Goal: Transaction & Acquisition: Purchase product/service

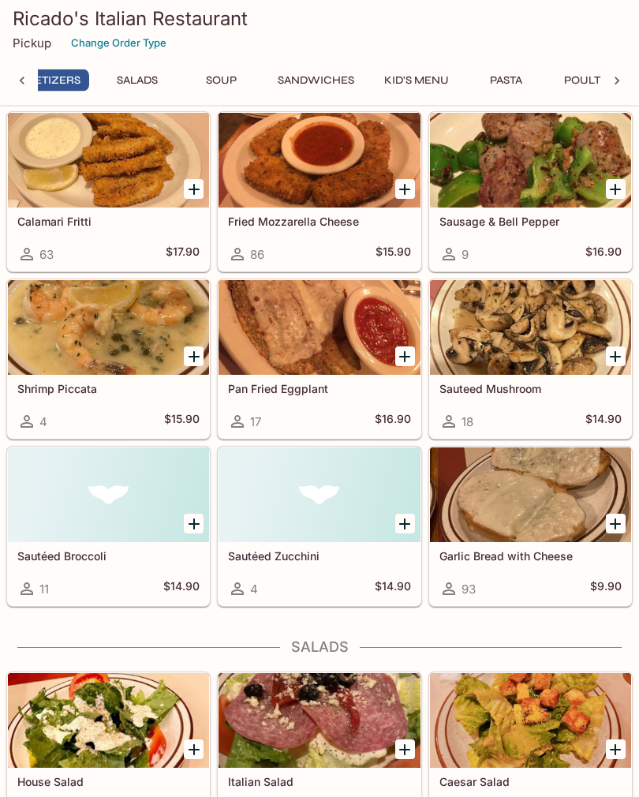
scroll to position [0, 6]
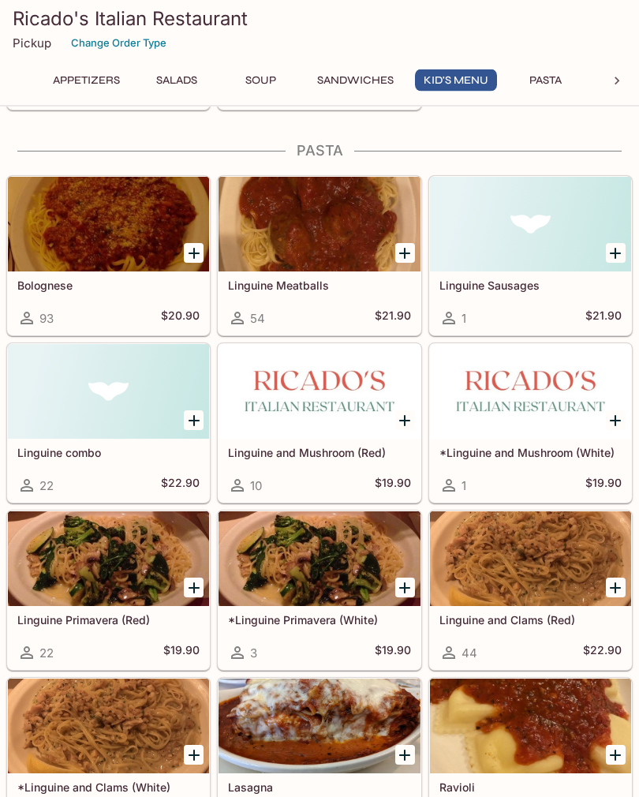
scroll to position [1789, 0]
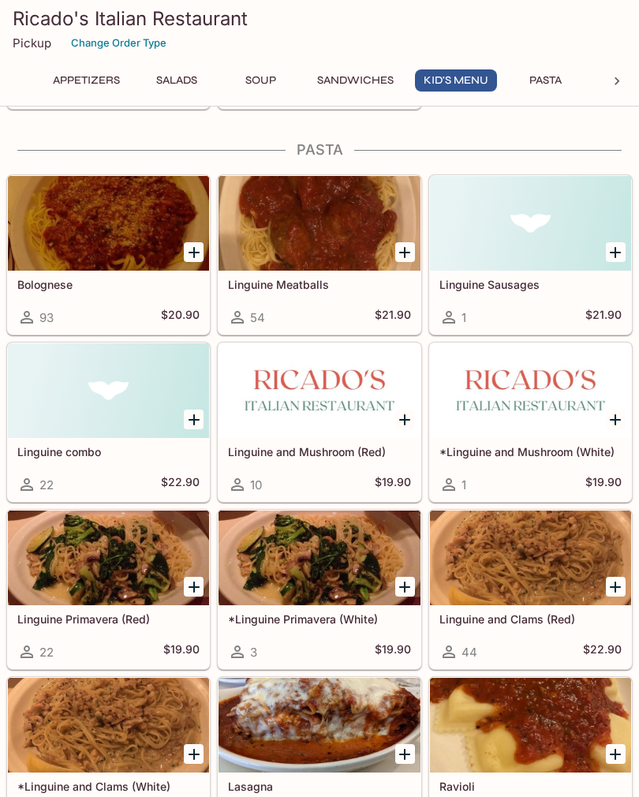
click at [408, 415] on icon "Add Linguine and Mushroom (Red)" at bounding box center [404, 419] width 19 height 19
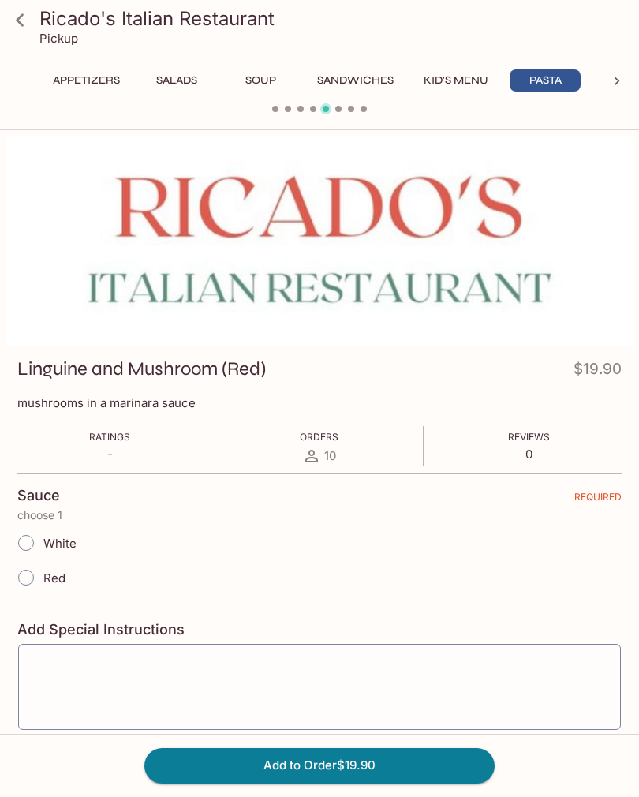
click at [28, 586] on input "Red" at bounding box center [25, 577] width 33 height 33
radio input "true"
click at [460, 783] on button "Add to Order $19.90" at bounding box center [319, 765] width 350 height 35
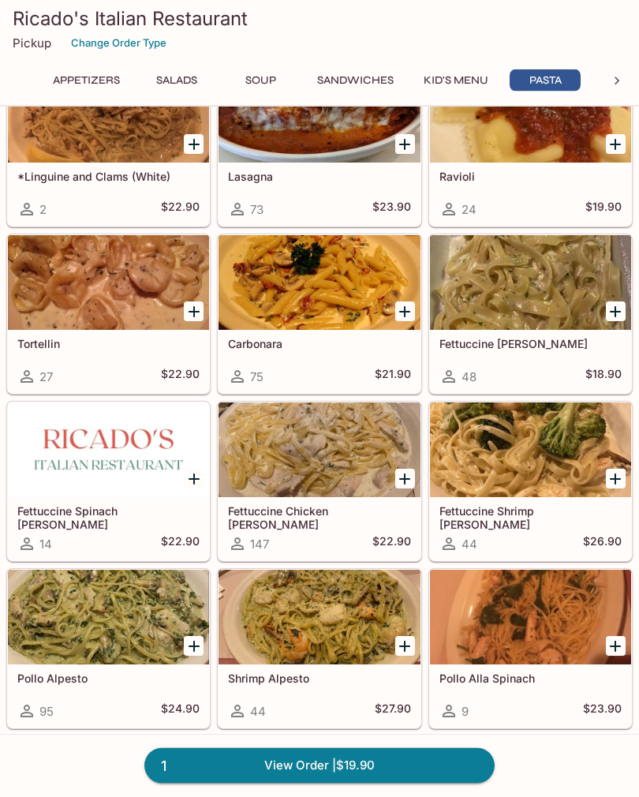
scroll to position [2413, 0]
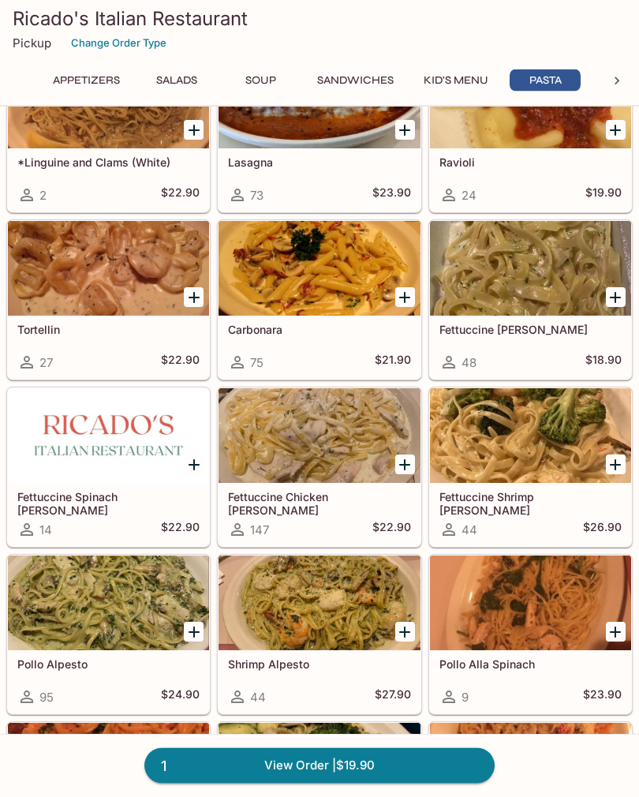
click at [399, 460] on icon "Add Fettuccine Chicken Alfredo" at bounding box center [404, 465] width 19 height 19
click at [443, 783] on link "2 View Order | $42.80" at bounding box center [319, 765] width 350 height 35
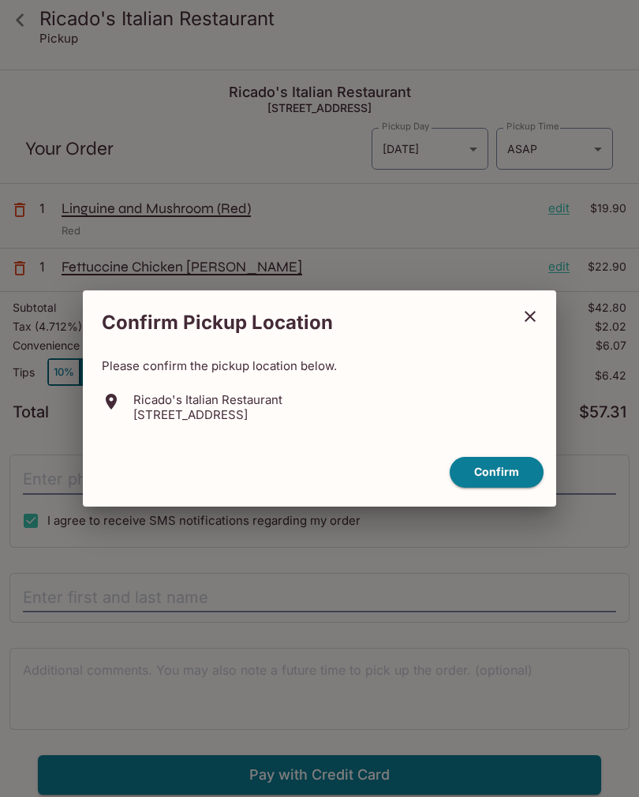
click at [509, 483] on button "Confirm" at bounding box center [497, 472] width 94 height 31
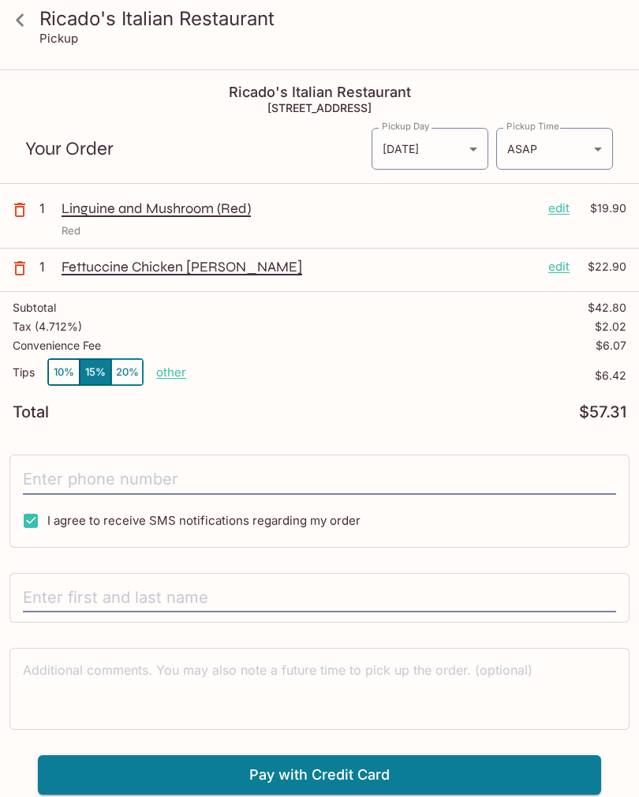
click at [75, 24] on h3 "Ricado's Italian Restaurant" at bounding box center [332, 18] width 587 height 24
click at [14, 22] on icon at bounding box center [20, 20] width 28 height 28
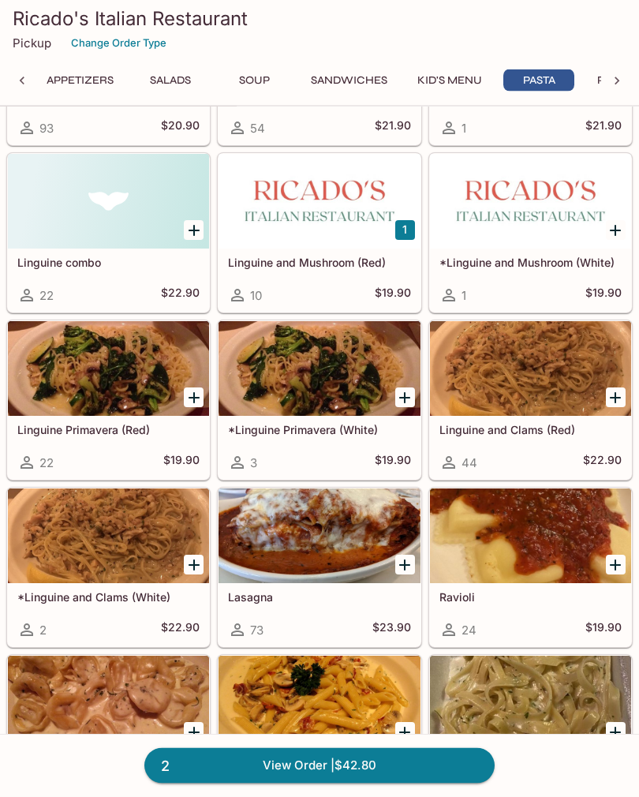
scroll to position [1979, 0]
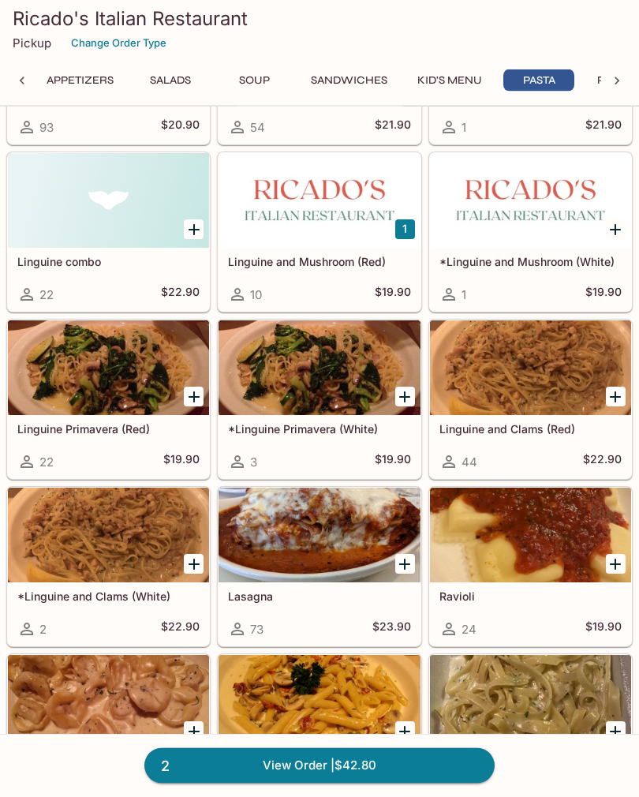
click at [197, 561] on icon "Add *Linguine and Clams (White)" at bounding box center [194, 565] width 19 height 19
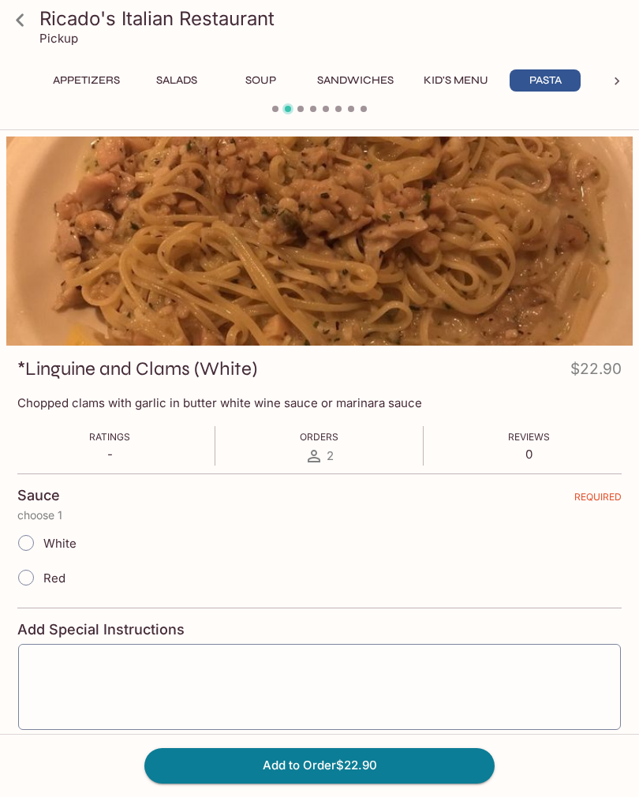
click at [30, 534] on input "White" at bounding box center [25, 542] width 33 height 33
radio input "true"
click at [454, 783] on button "Add to Order $22.90" at bounding box center [319, 765] width 350 height 35
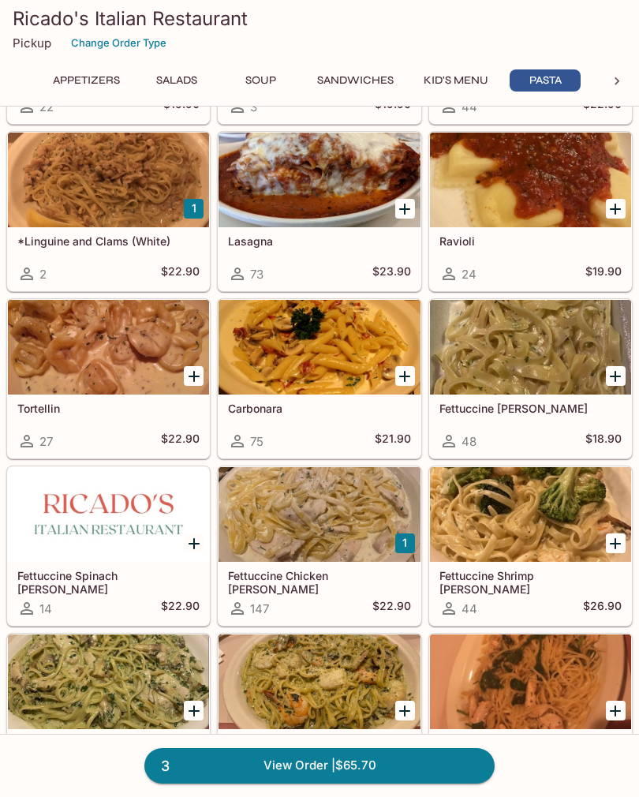
scroll to position [2334, 0]
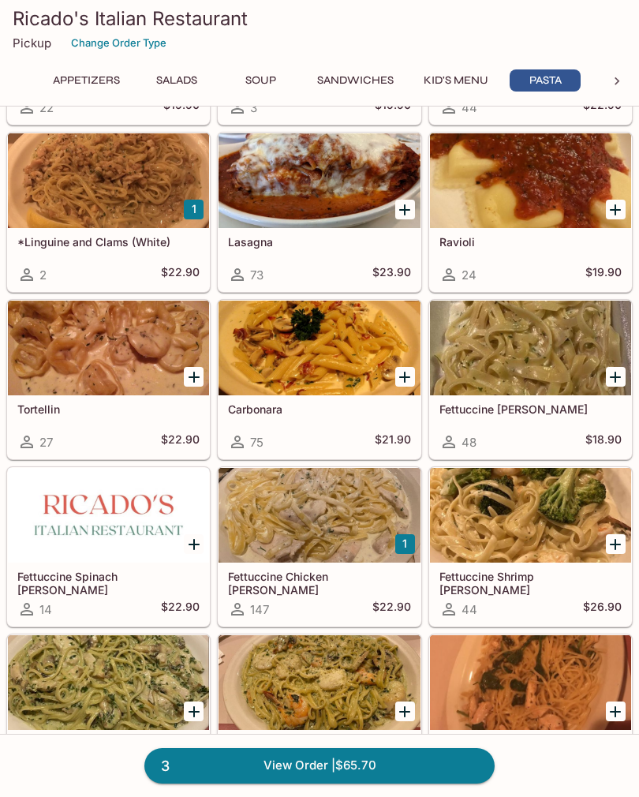
click at [406, 538] on button "1" at bounding box center [405, 544] width 20 height 20
click at [457, 762] on link "4 View Order | $88.60" at bounding box center [319, 765] width 350 height 35
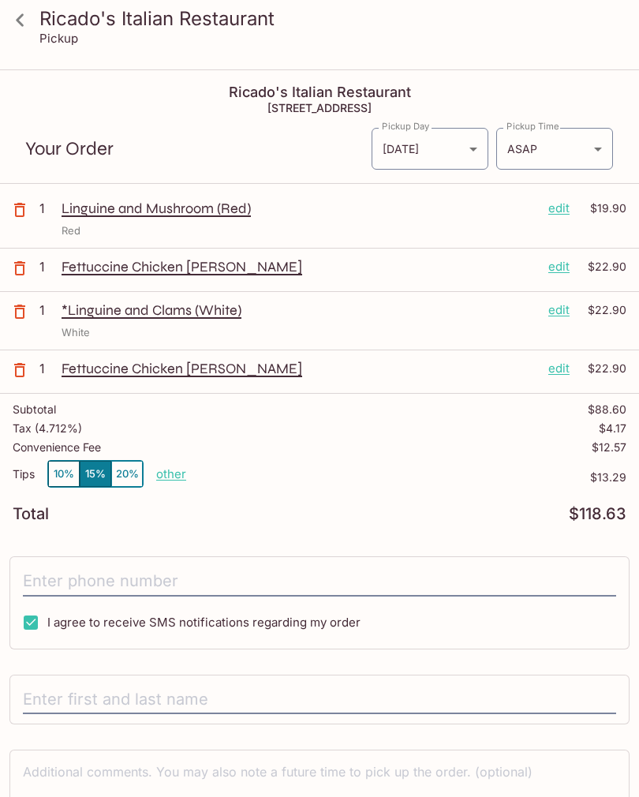
click at [28, 19] on icon at bounding box center [20, 20] width 28 height 28
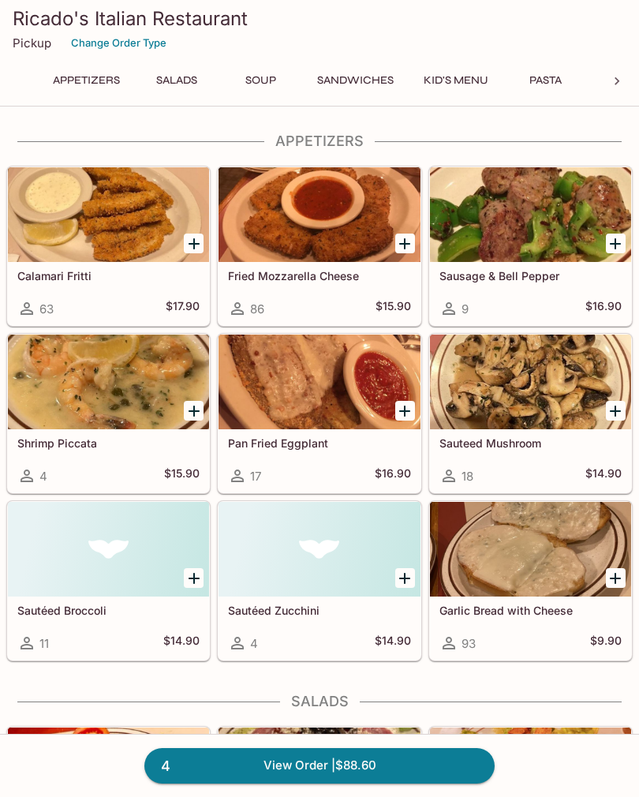
click at [400, 242] on icon "Add Fried Mozzarella Cheese" at bounding box center [404, 243] width 19 height 19
click at [328, 214] on div at bounding box center [319, 214] width 201 height 95
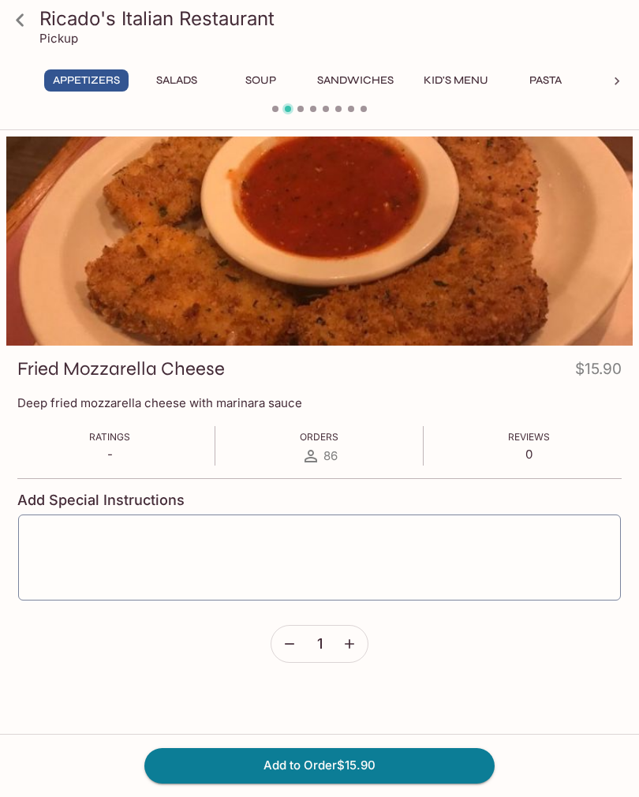
click at [468, 769] on button "Add to Order $15.90" at bounding box center [319, 765] width 350 height 35
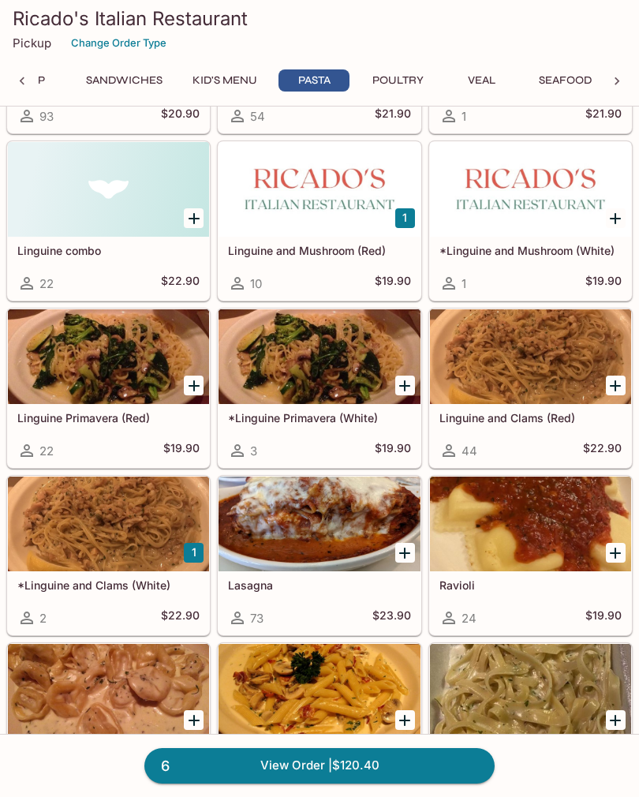
scroll to position [1999, 0]
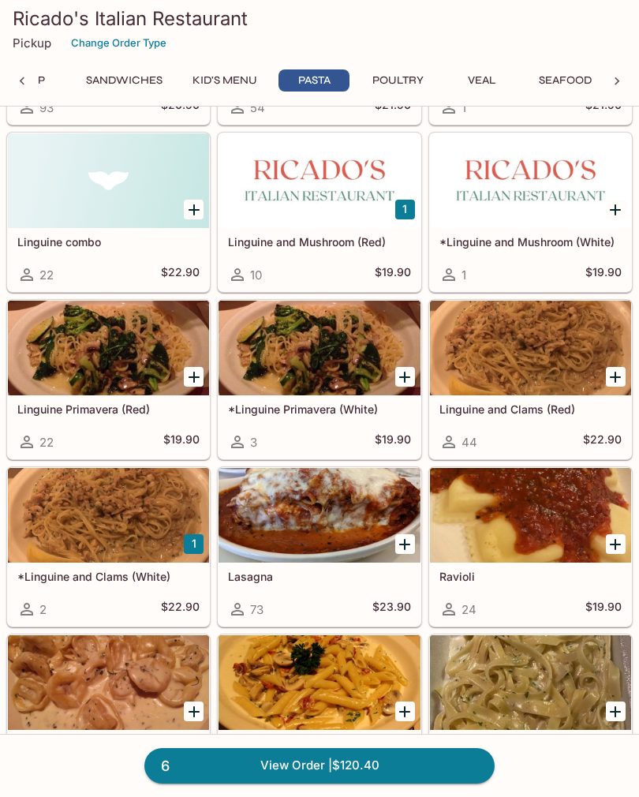
click at [398, 543] on icon "Add Lasagna" at bounding box center [404, 544] width 19 height 19
click at [366, 504] on div at bounding box center [319, 515] width 201 height 95
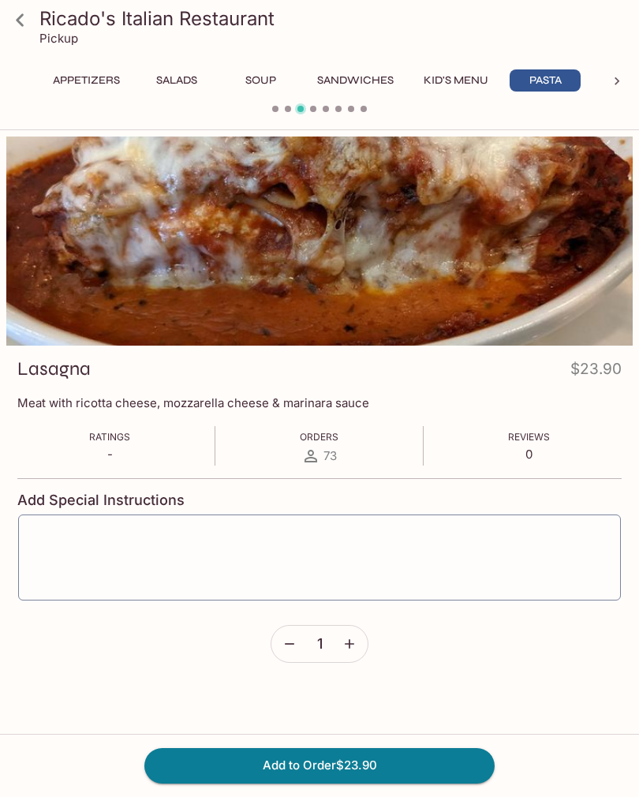
click at [456, 783] on button "Add to Order $23.90" at bounding box center [319, 765] width 350 height 35
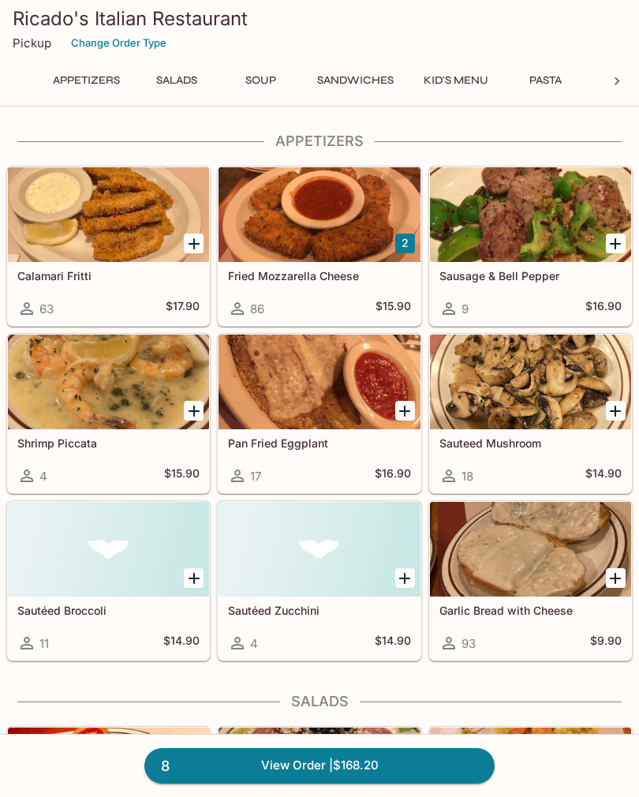
click at [457, 783] on link "8 View Order | $168.20" at bounding box center [319, 765] width 350 height 35
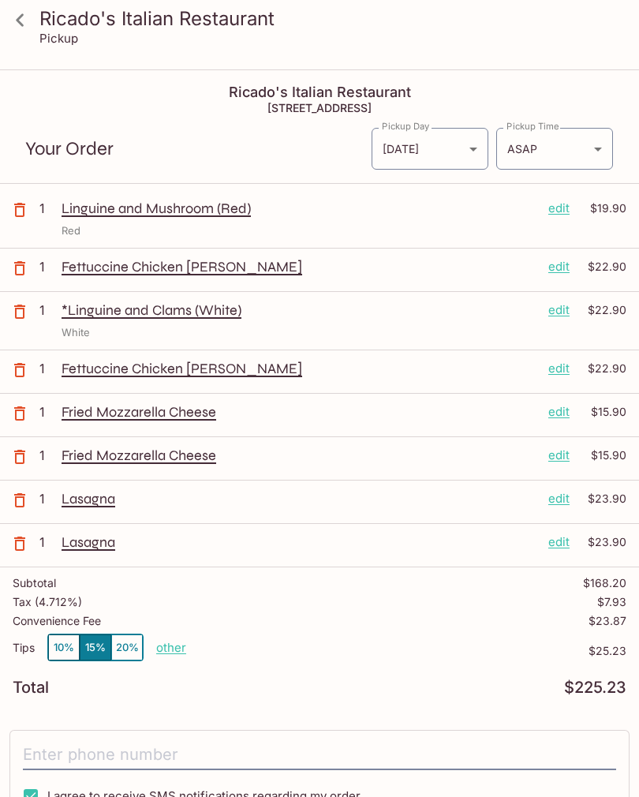
click at [558, 541] on p "edit" at bounding box center [559, 542] width 21 height 17
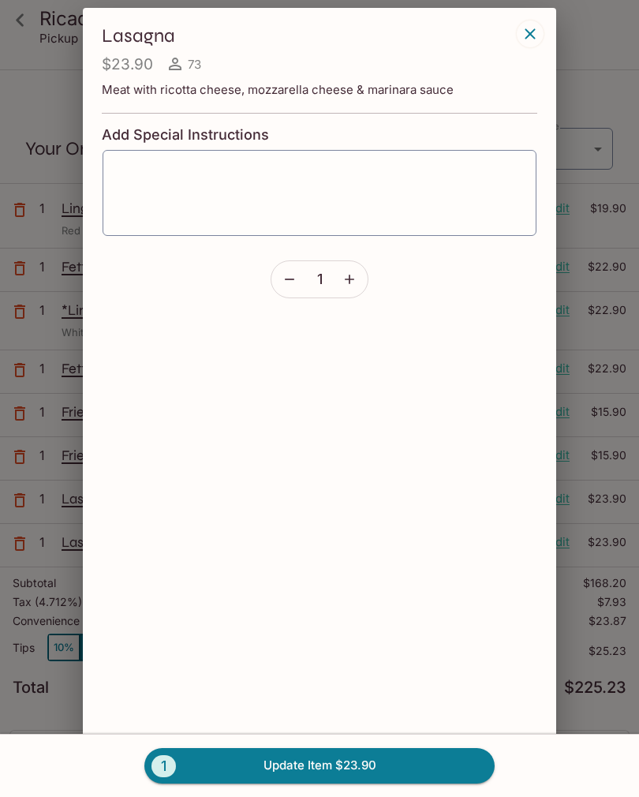
click at [290, 274] on icon "button" at bounding box center [290, 279] width 16 height 16
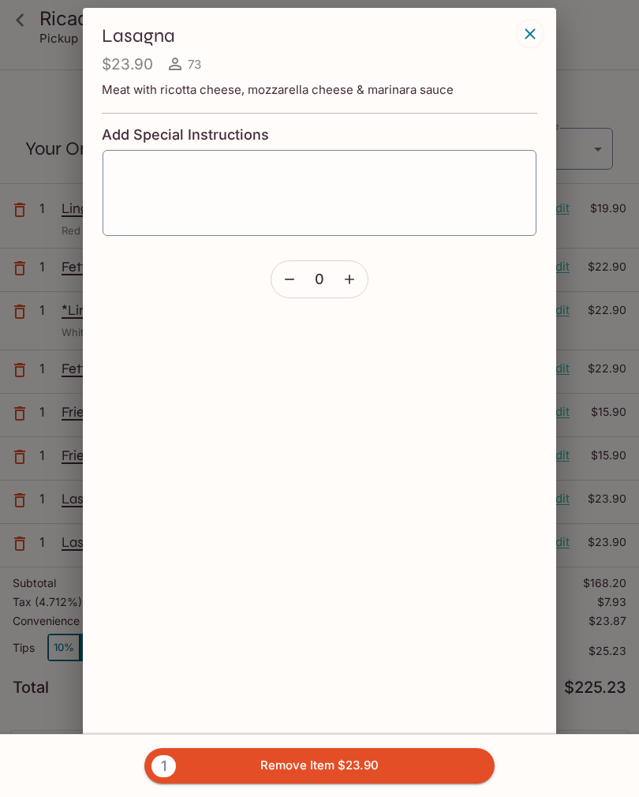
click at [453, 783] on button "1 Remove Item $23.90" at bounding box center [319, 765] width 350 height 35
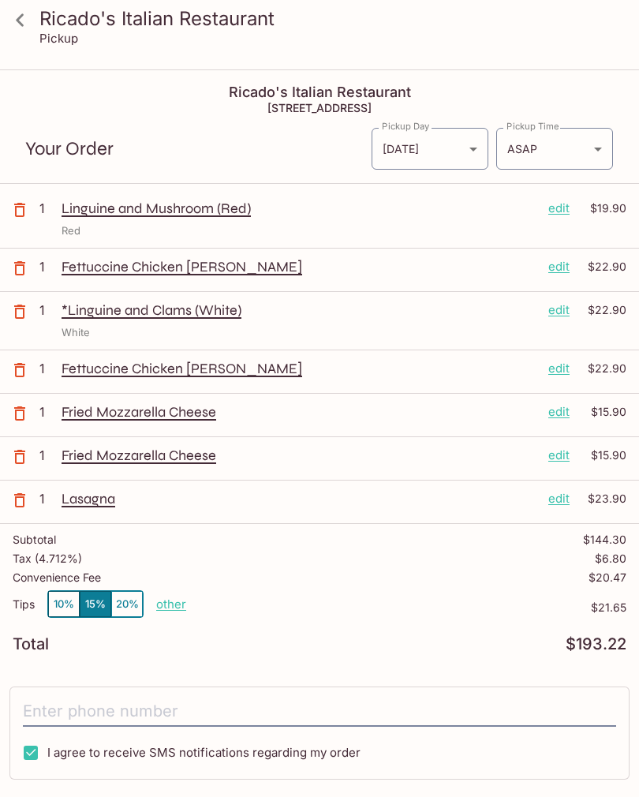
click at [560, 456] on p "edit" at bounding box center [559, 455] width 21 height 17
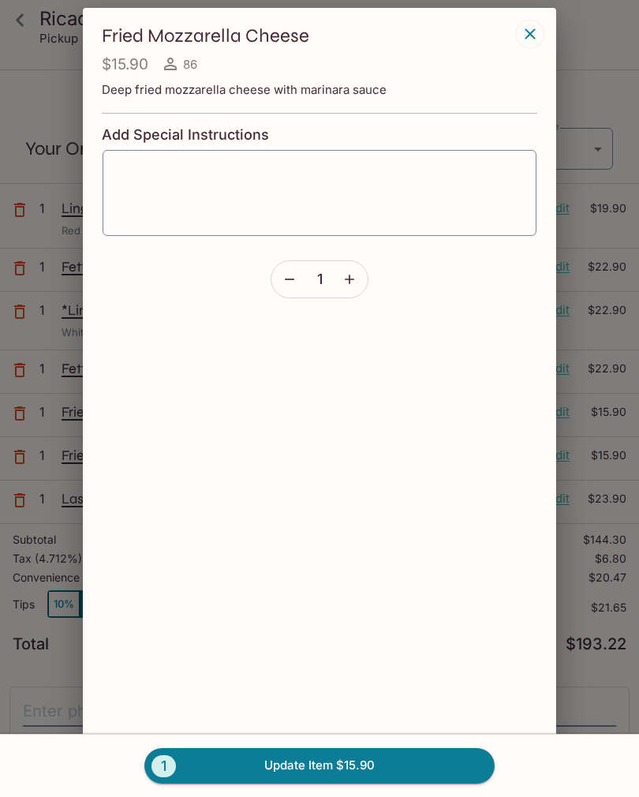
click at [286, 278] on icon "button" at bounding box center [290, 279] width 16 height 16
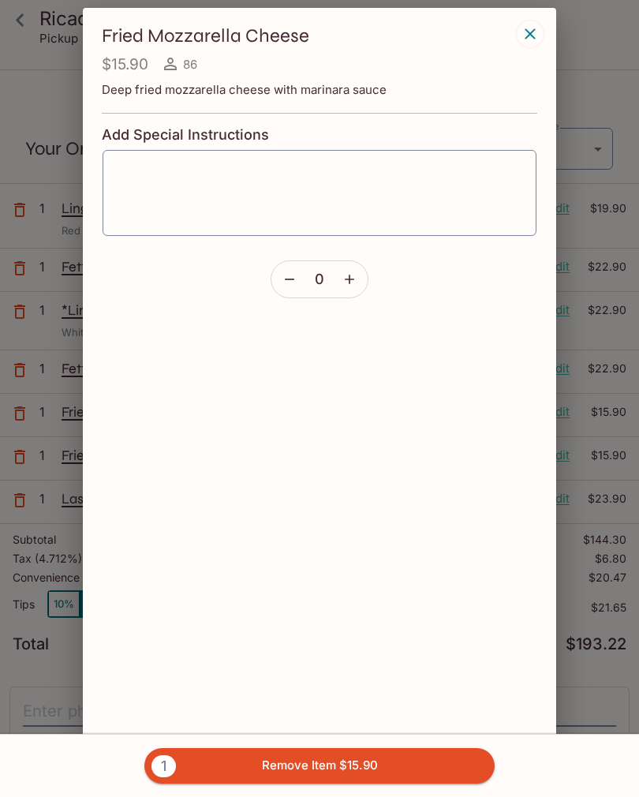
click at [453, 783] on button "1 Remove Item $15.90" at bounding box center [319, 765] width 350 height 35
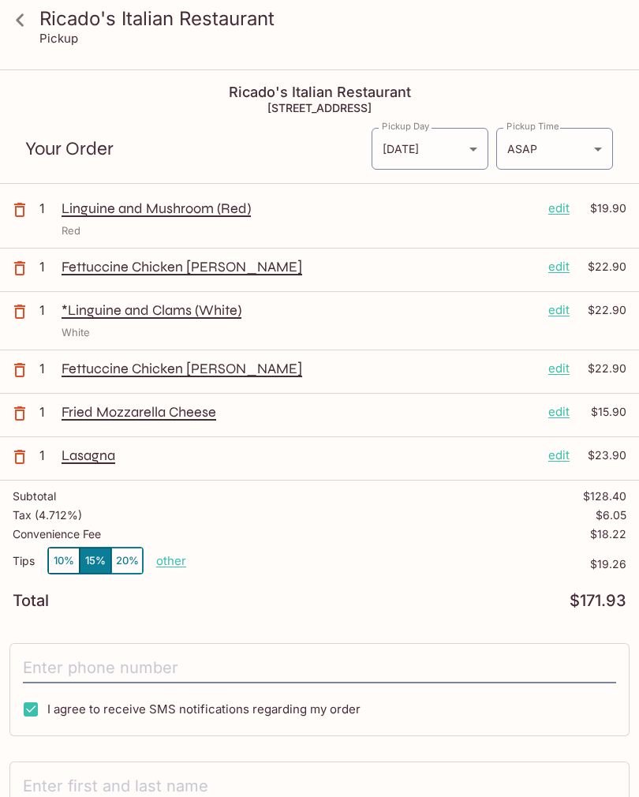
click at [163, 676] on input "tel" at bounding box center [319, 668] width 593 height 30
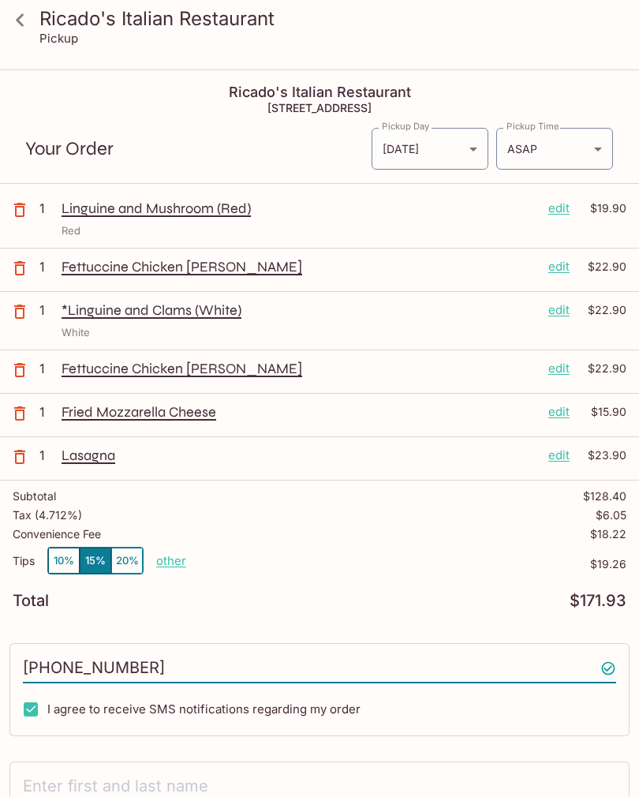
type input "(808) 232-6358"
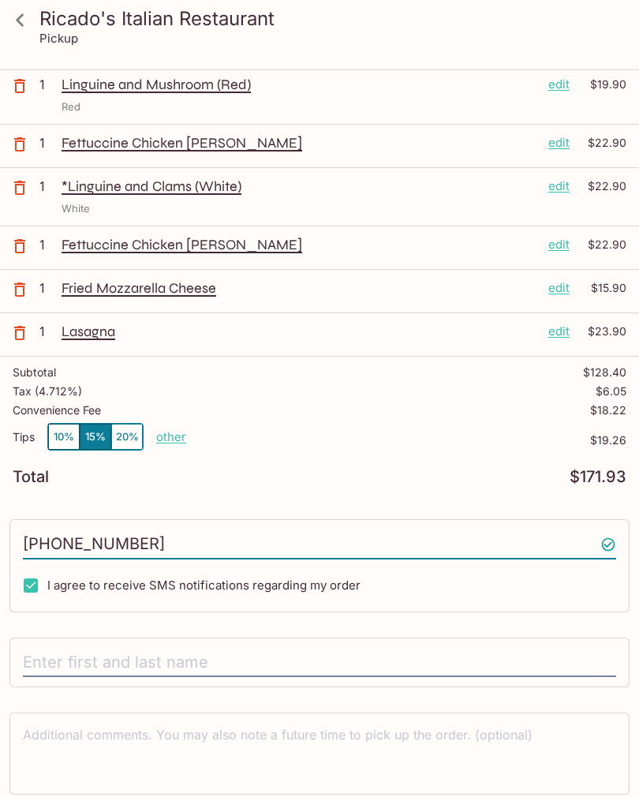
scroll to position [161, 0]
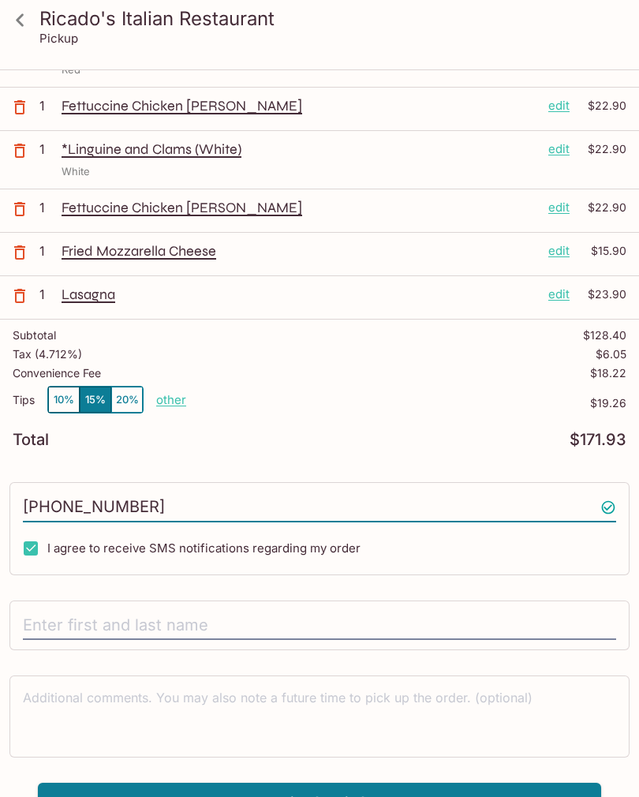
click at [250, 624] on input "text" at bounding box center [319, 626] width 593 height 30
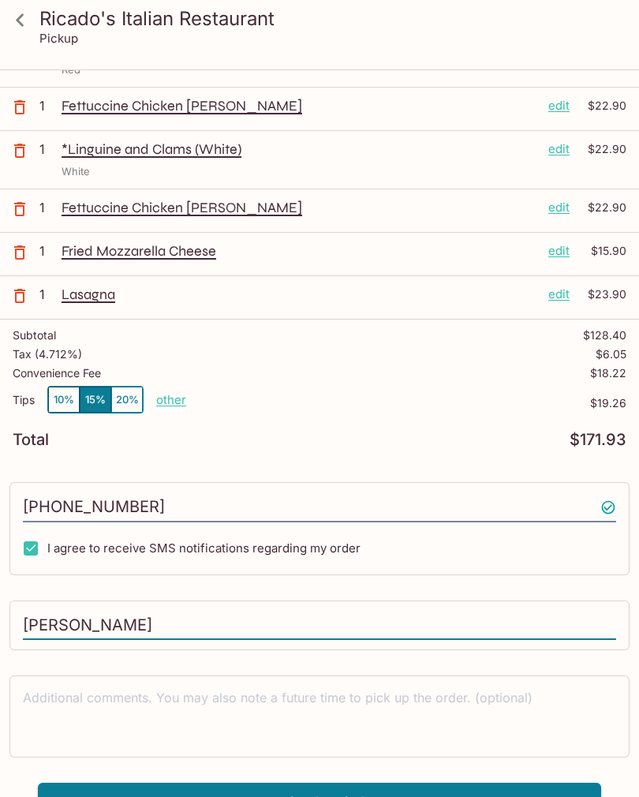
type input "Susan Togo"
click at [360, 796] on button "Pay with Credit Card" at bounding box center [319, 802] width 563 height 39
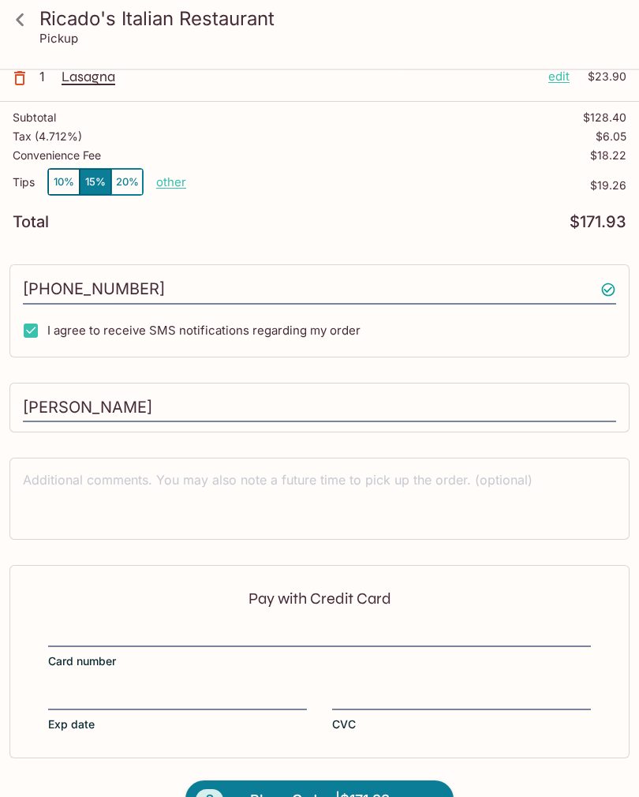
scroll to position [398, 0]
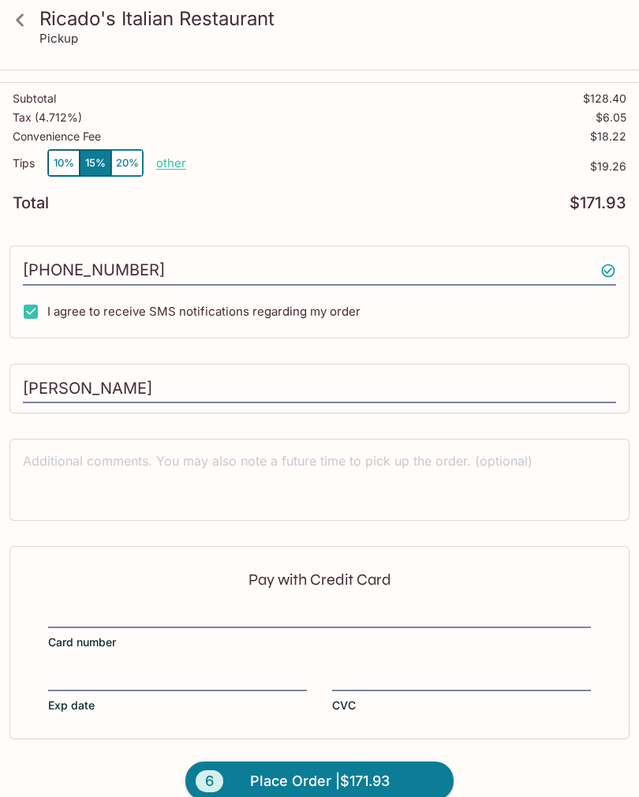
click at [324, 783] on span "Place Order | $171.93" at bounding box center [320, 781] width 140 height 25
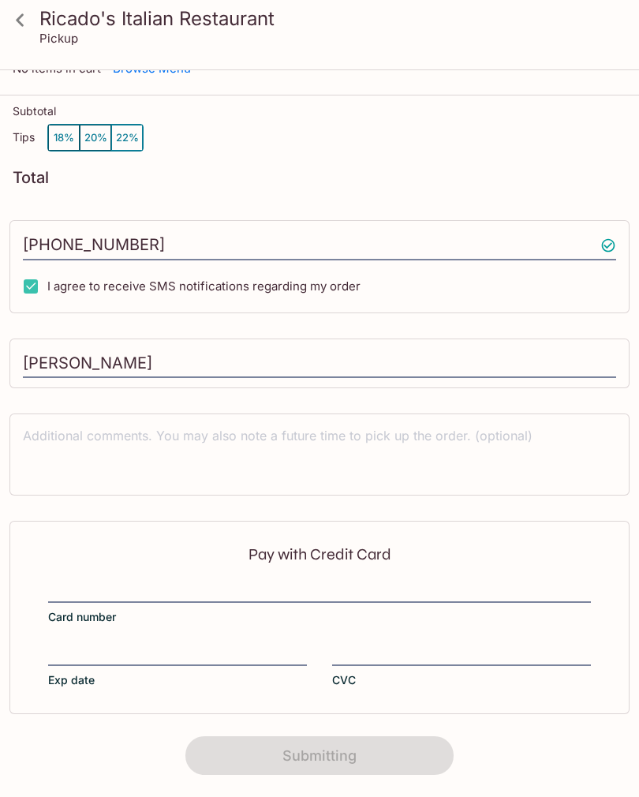
scroll to position [0, 0]
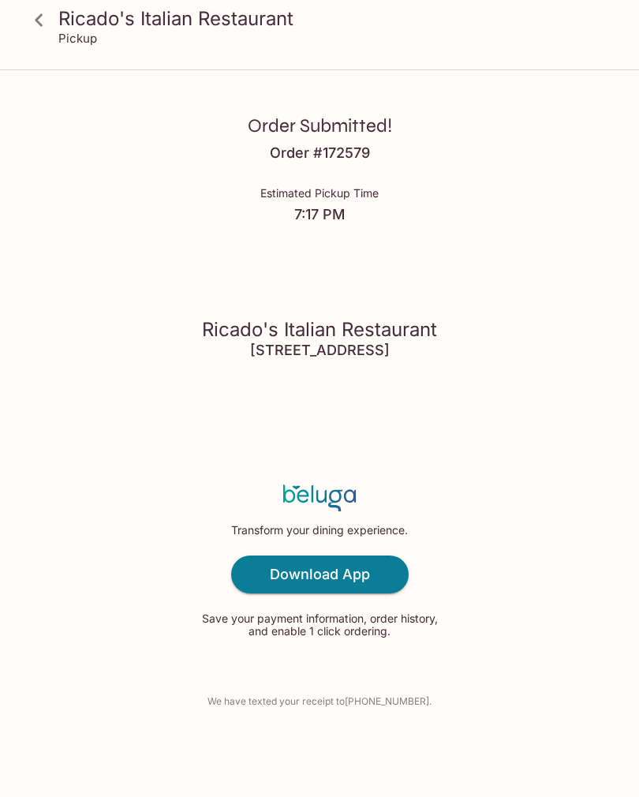
click at [43, 32] on icon at bounding box center [39, 20] width 28 height 28
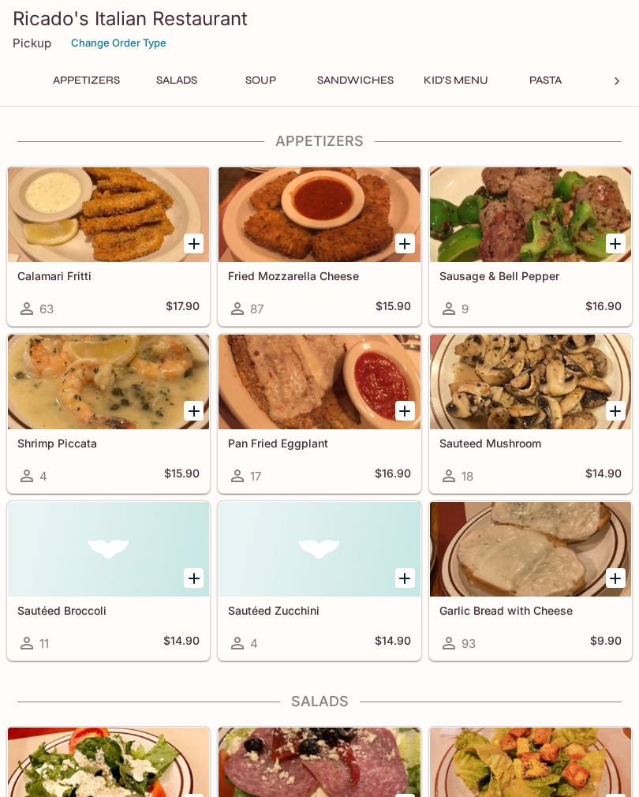
scroll to position [24, 0]
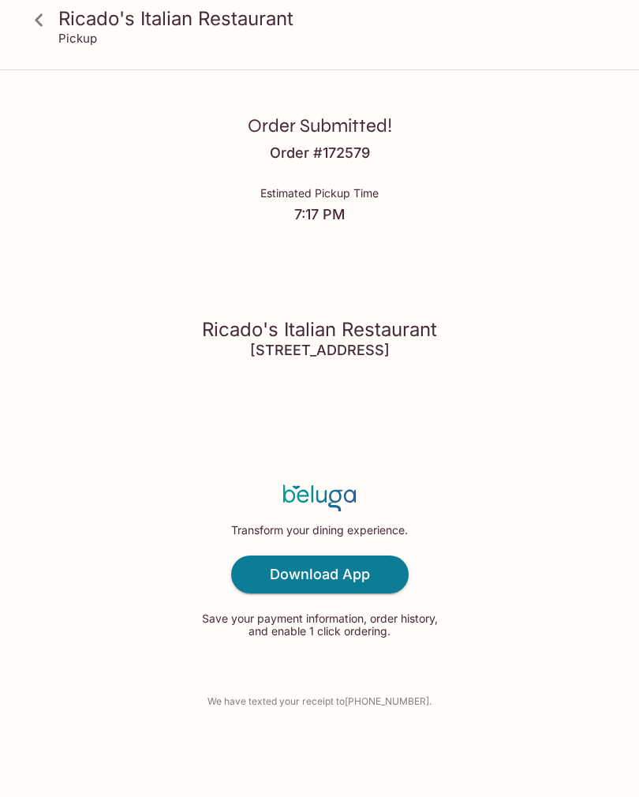
scroll to position [71, 0]
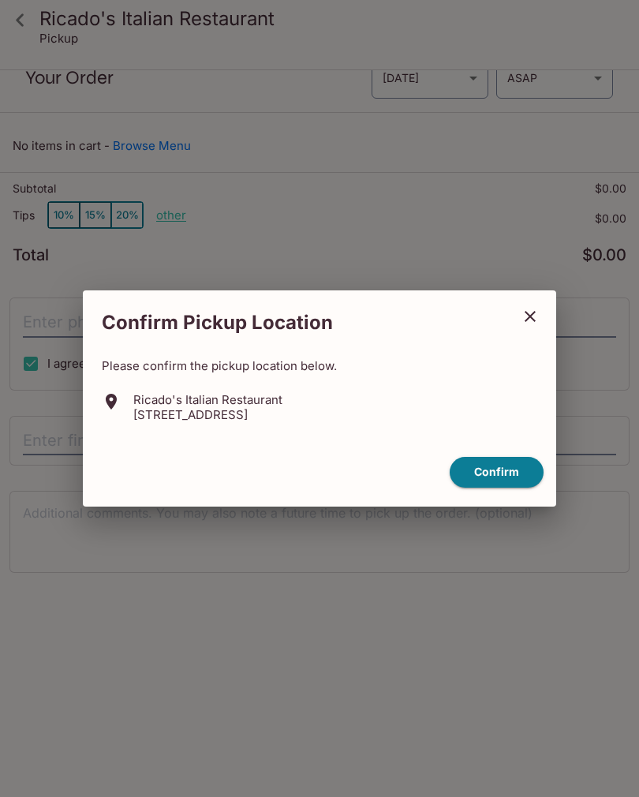
click at [531, 314] on icon "close" at bounding box center [530, 316] width 19 height 19
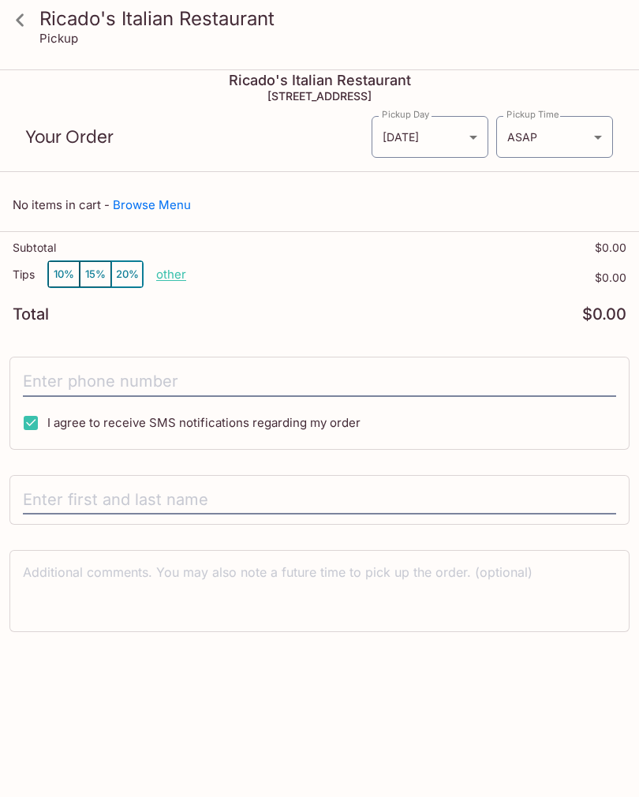
scroll to position [0, 0]
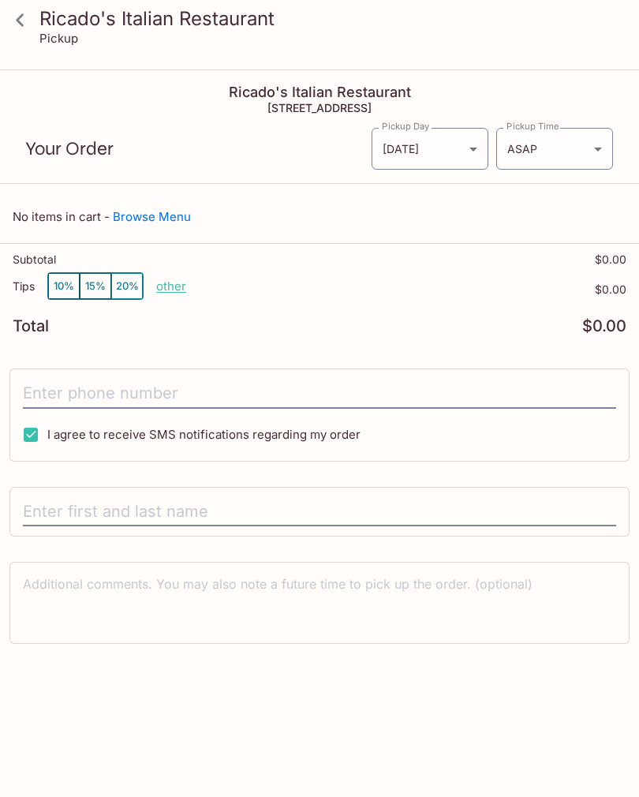
scroll to position [24, 0]
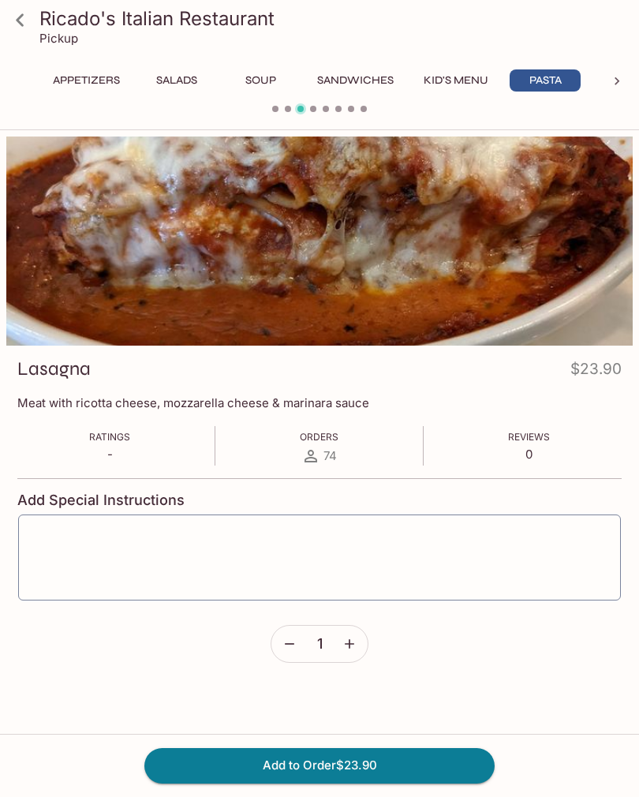
scroll to position [676, 0]
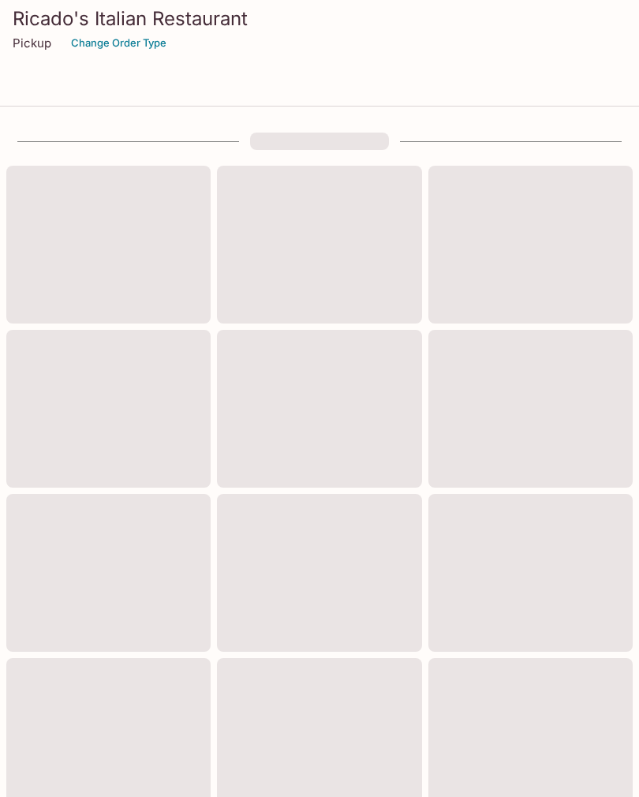
scroll to position [676, 0]
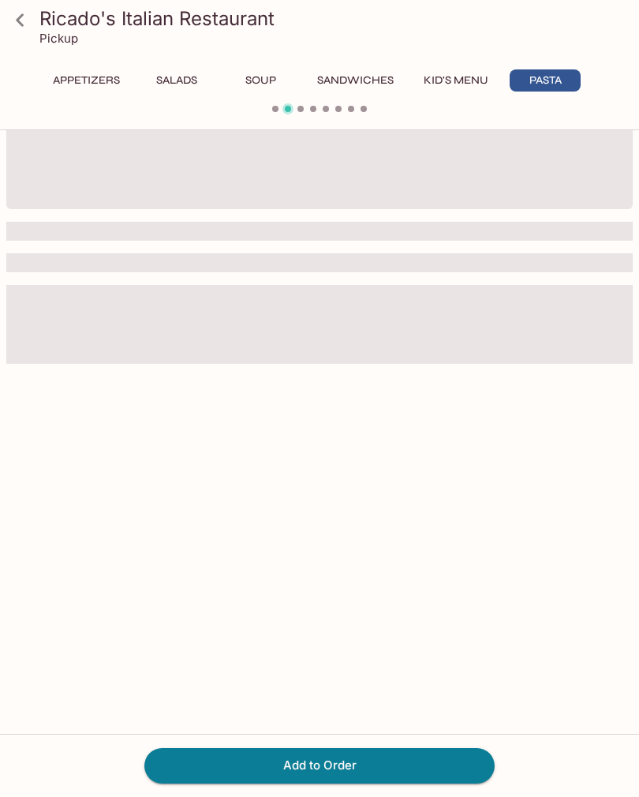
scroll to position [24, 0]
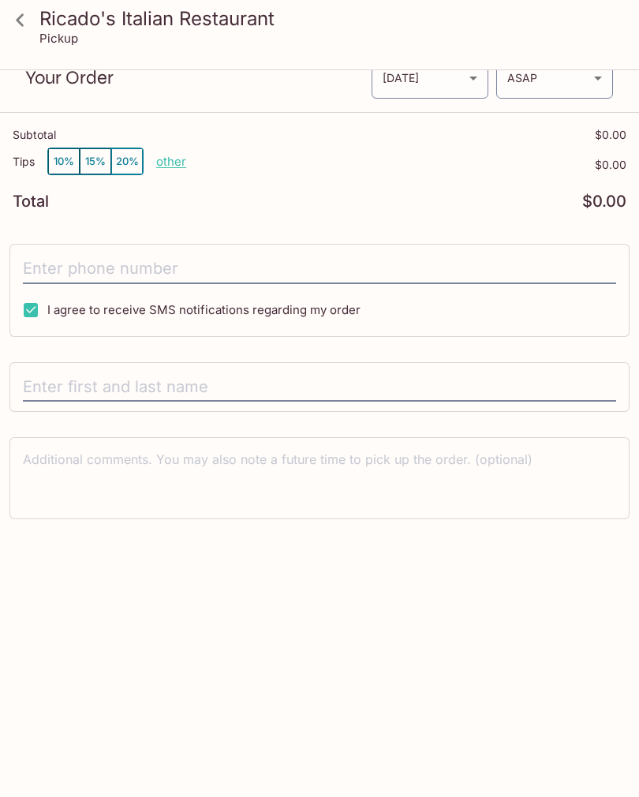
scroll to position [24, 0]
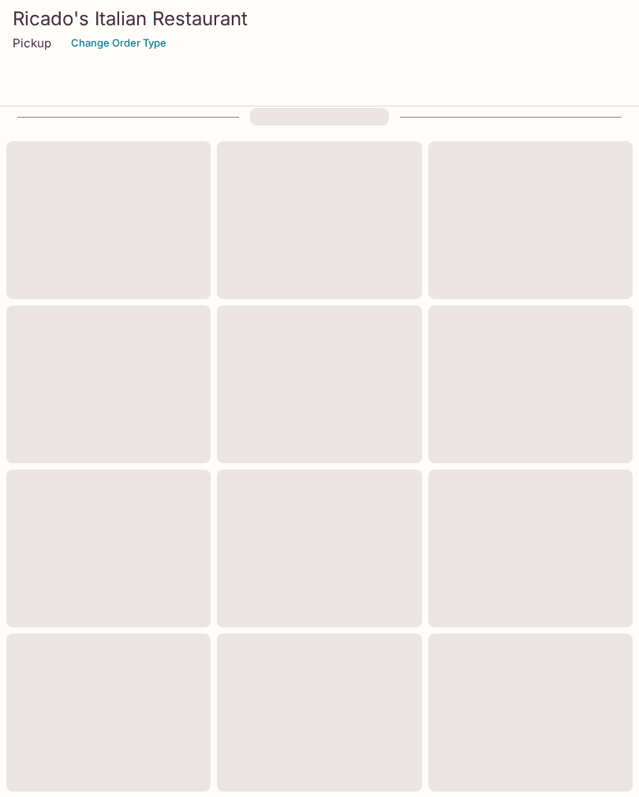
scroll to position [676, 0]
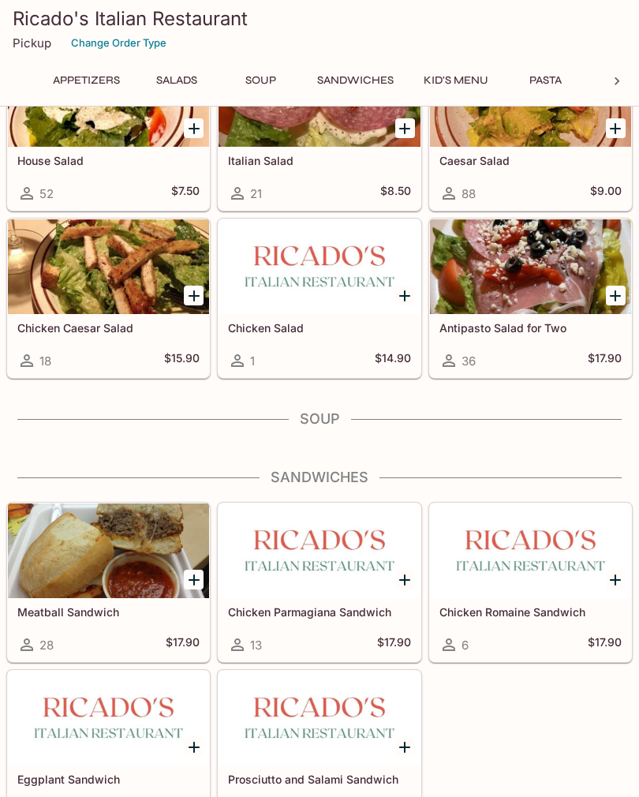
scroll to position [24, 0]
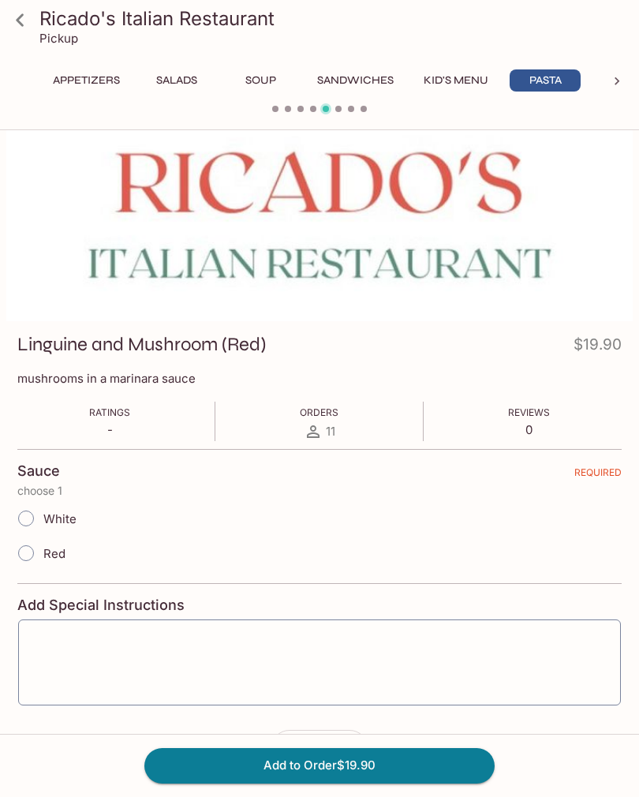
scroll to position [676, 0]
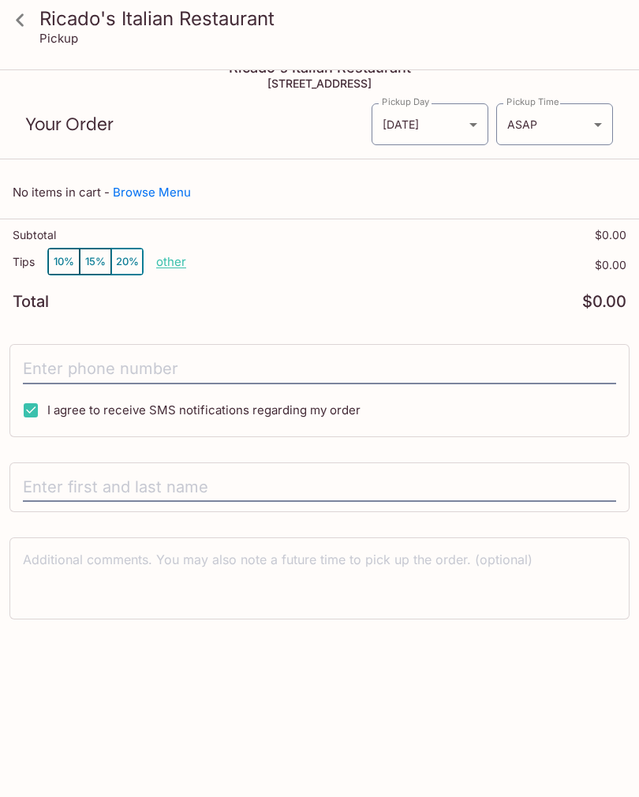
scroll to position [676, 0]
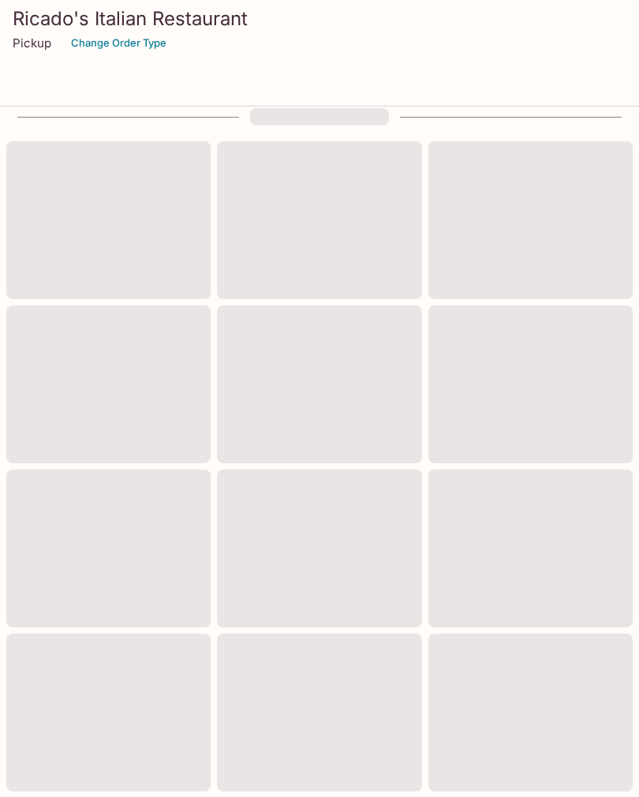
scroll to position [676, 0]
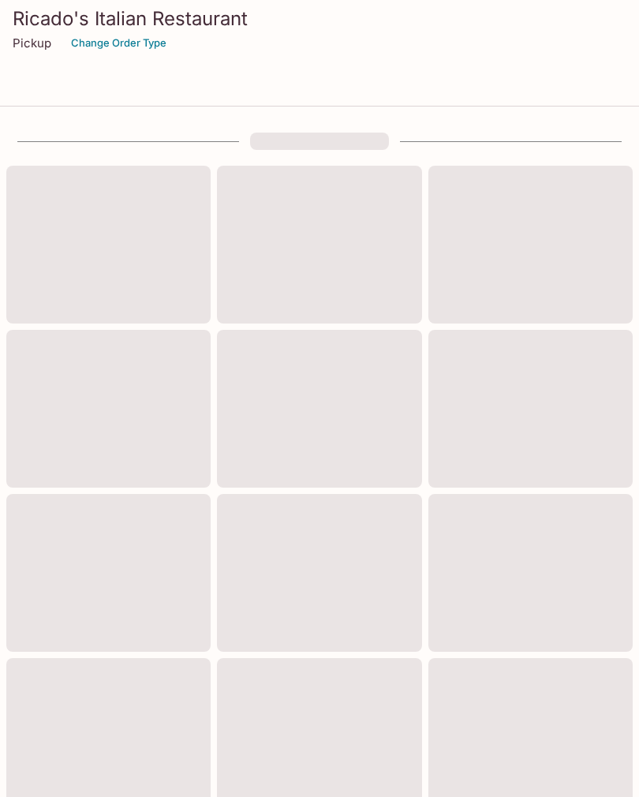
scroll to position [676, 0]
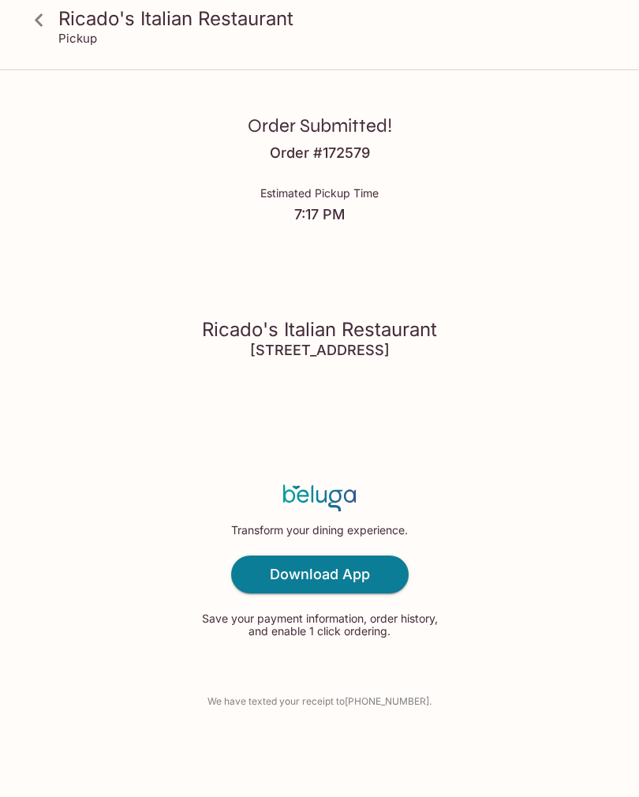
scroll to position [24, 0]
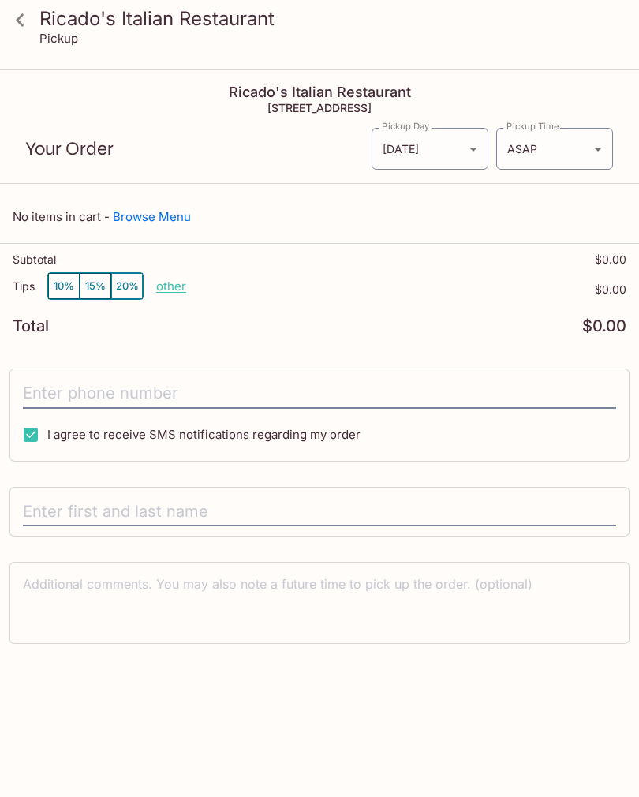
click at [28, 23] on icon at bounding box center [20, 20] width 28 height 28
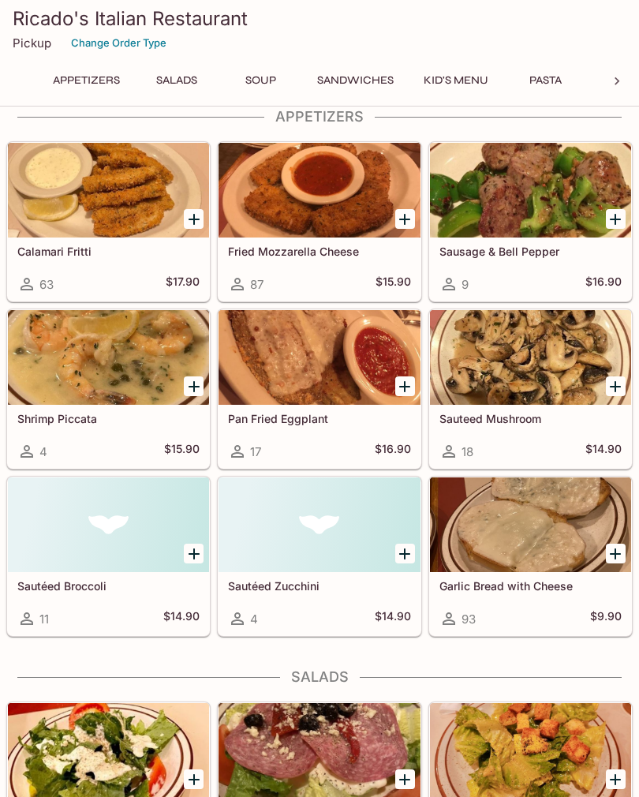
scroll to position [38, 0]
